Goal: Consume media (video, audio)

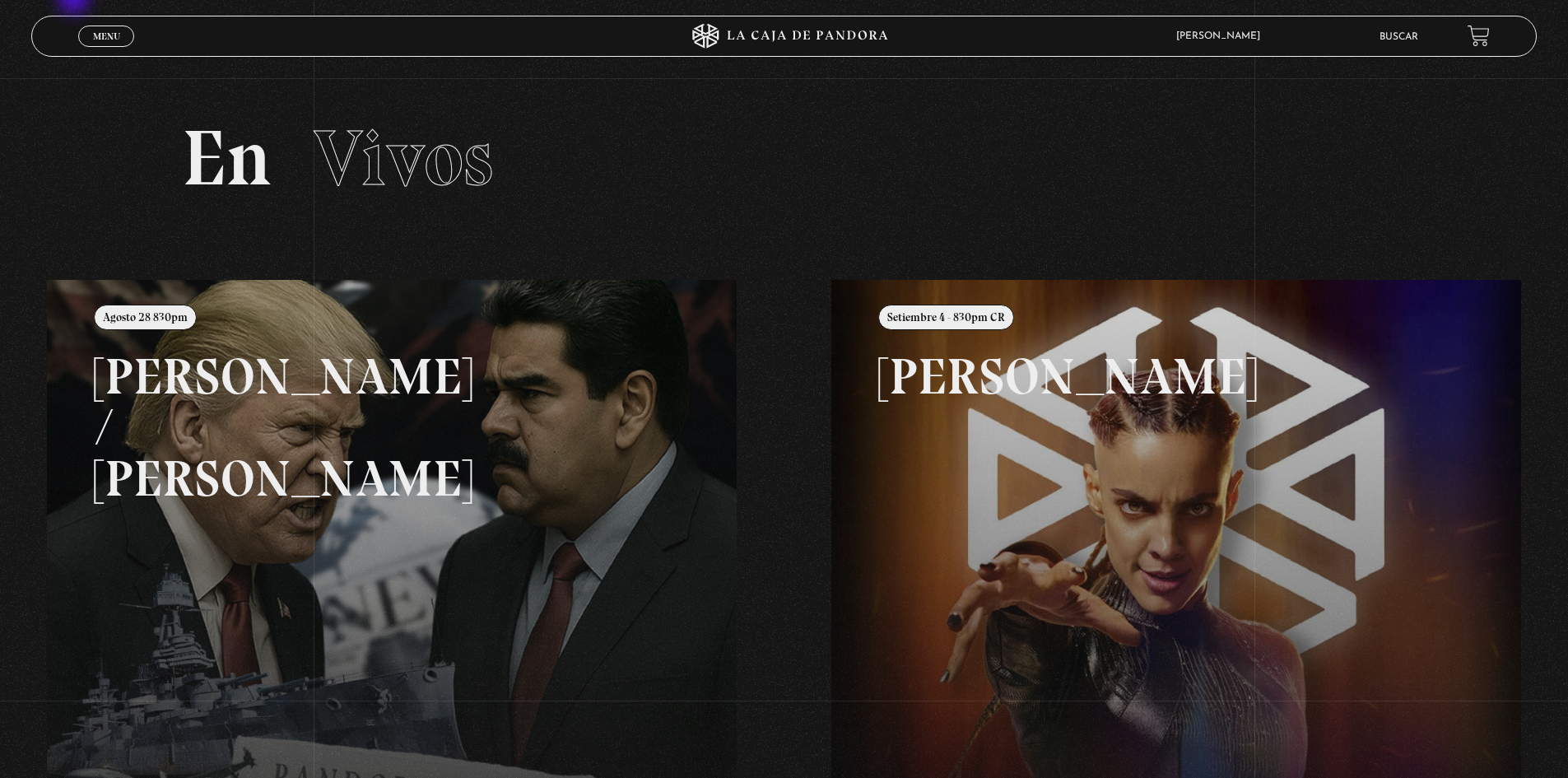
scroll to position [356, 0]
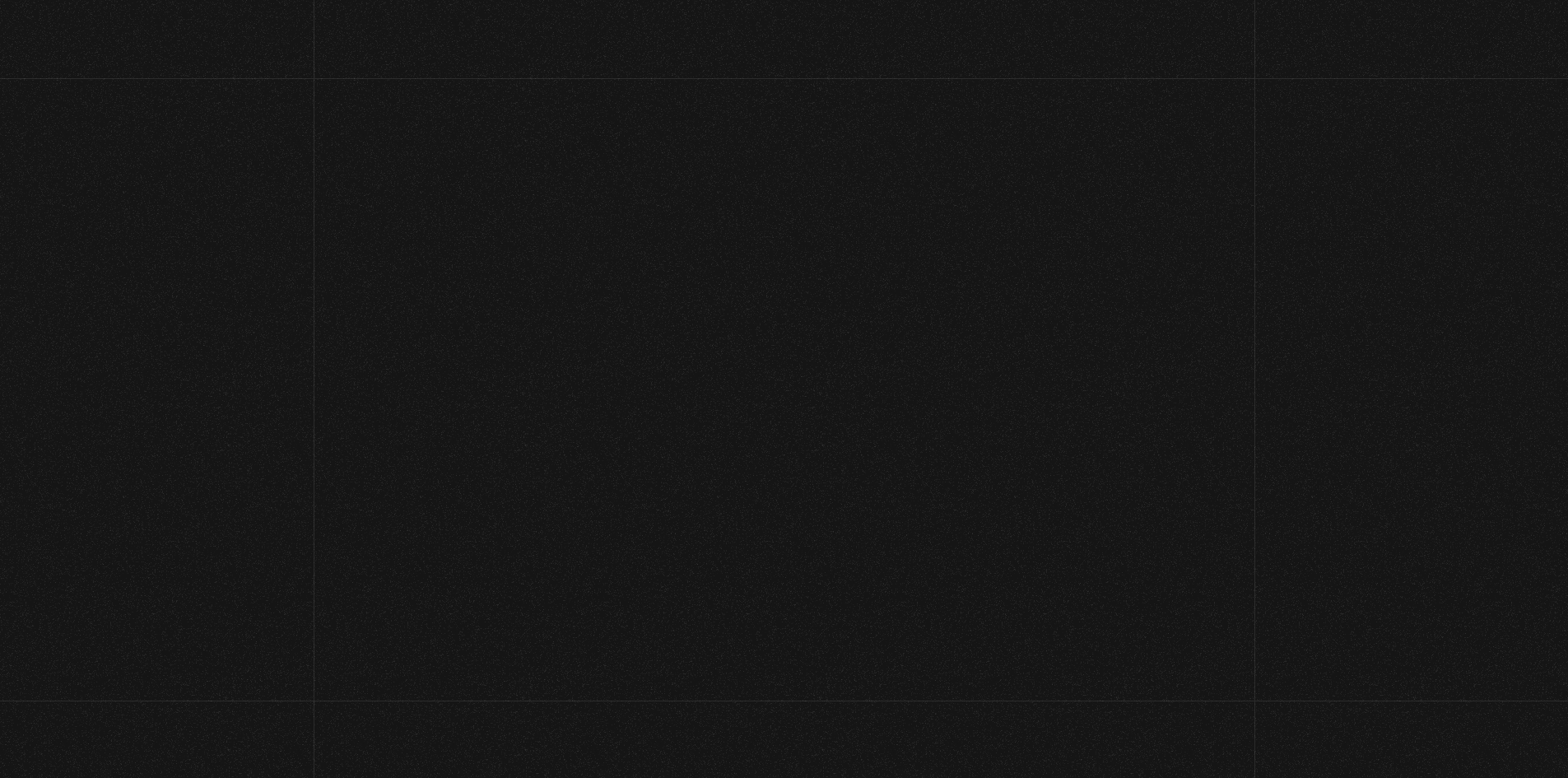
scroll to position [356, 0]
